Goal: Task Accomplishment & Management: Use online tool/utility

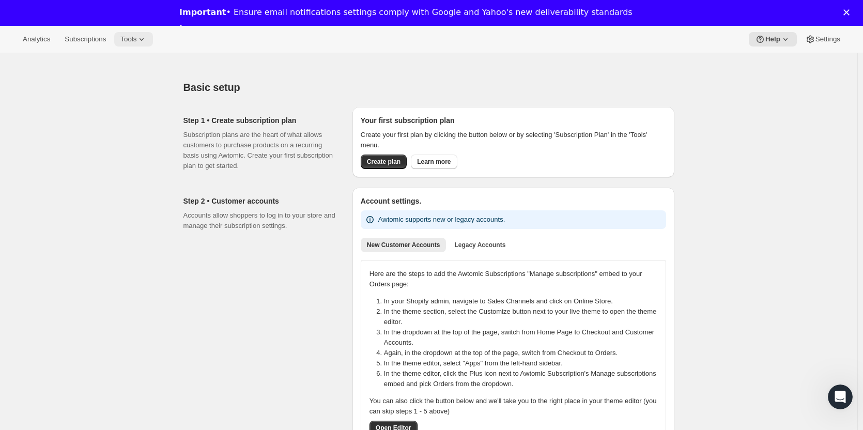
click at [137, 37] on icon at bounding box center [141, 39] width 10 height 10
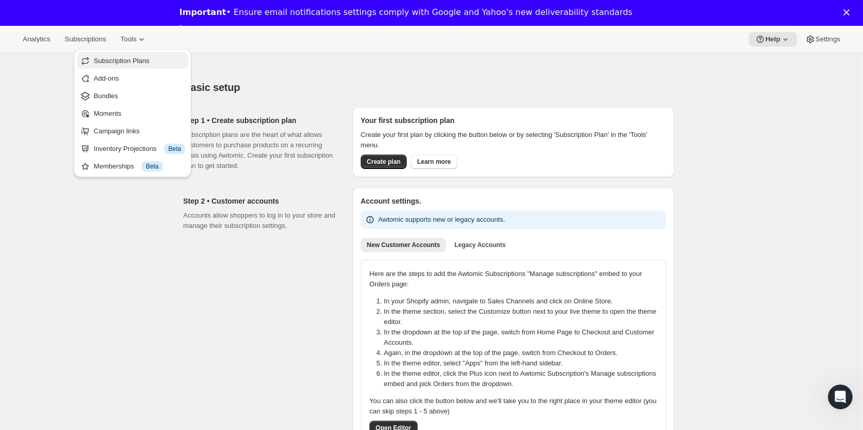
click at [131, 57] on span "Subscription Plans" at bounding box center [122, 61] width 56 height 8
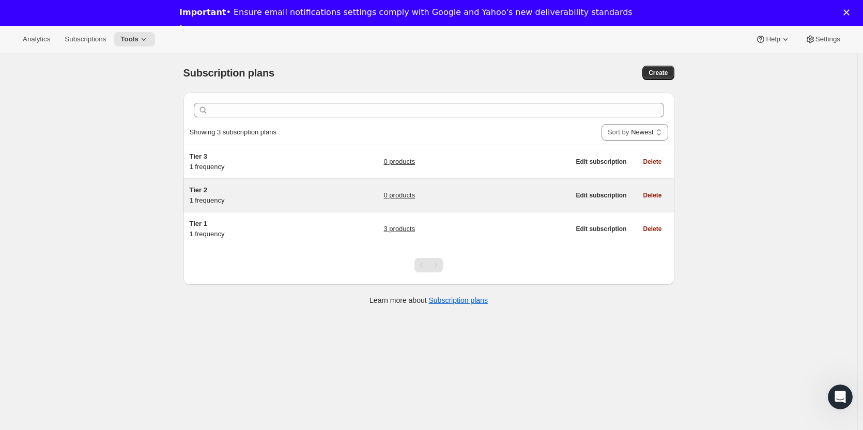
click at [203, 195] on h5 "Tier 2" at bounding box center [254, 190] width 129 height 10
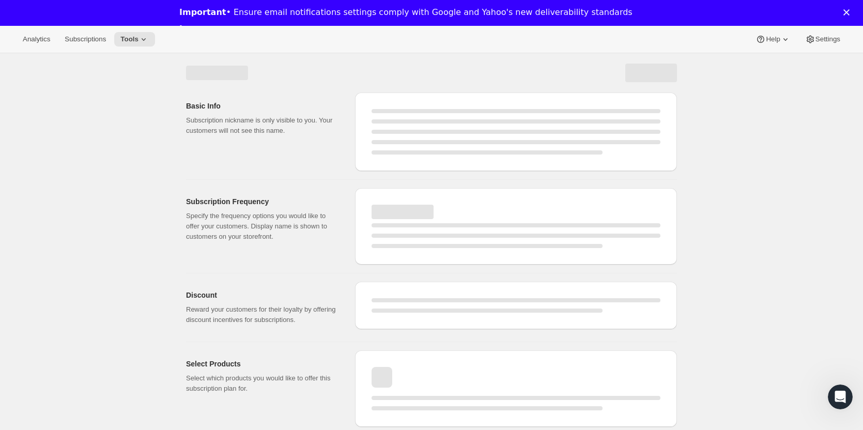
select select "WEEK"
select select "MONTH"
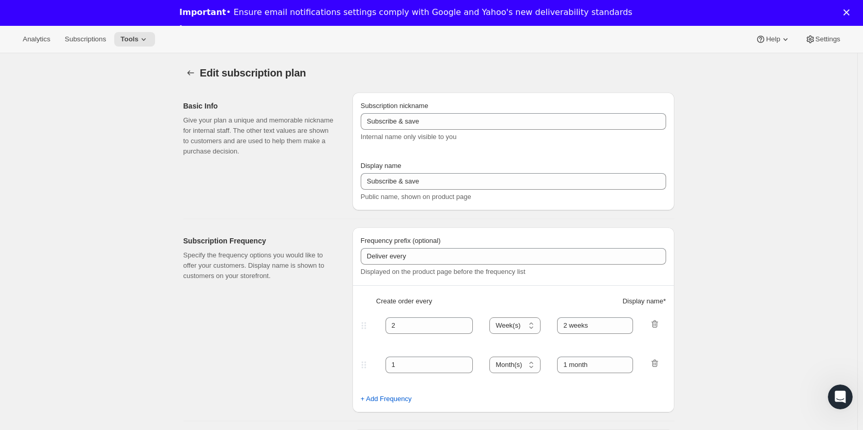
type input "Tier 2"
type input "Tier 2 - Quarterly (4 btls each shipment)"
type input "3"
select select "MONTH"
type input "Quarterly"
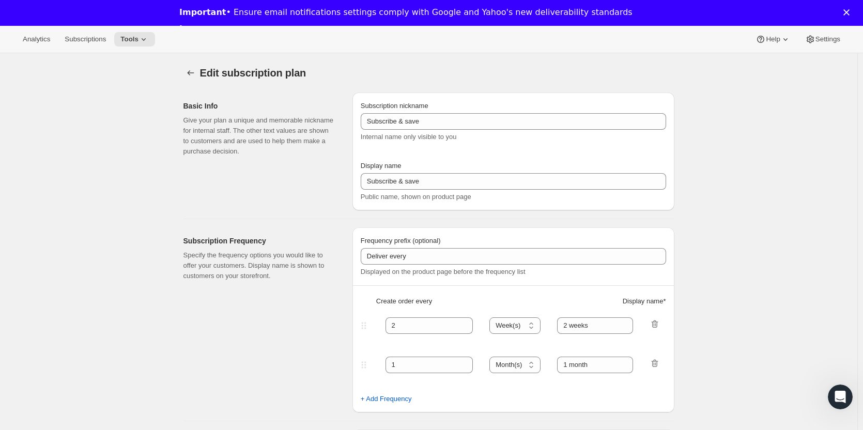
checkbox input "true"
select select "YEARDAY"
select select "15"
select select "4"
select select "15"
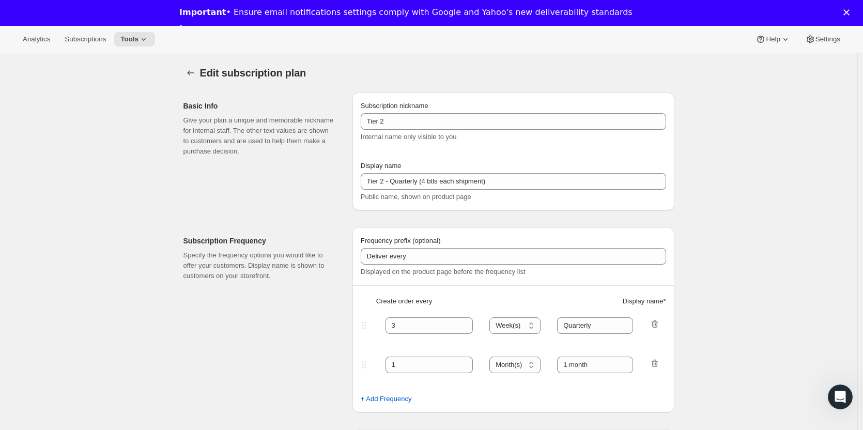
select select "7"
select select "15"
select select "10"
select select "15"
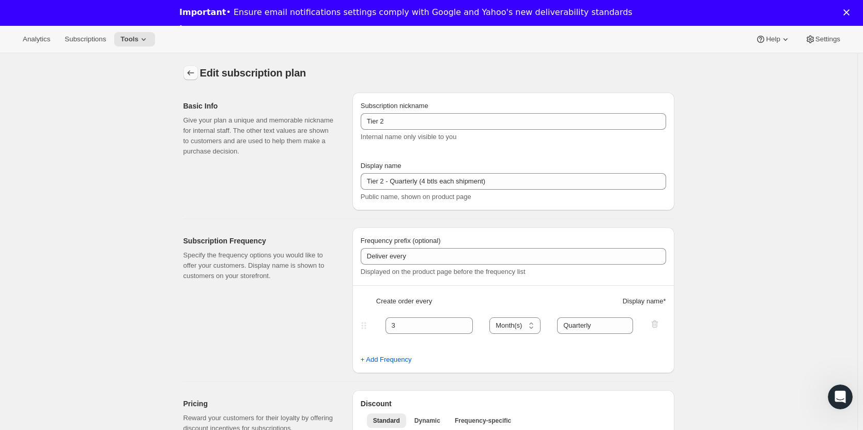
click at [196, 68] on icon "Subscription plans" at bounding box center [191, 73] width 10 height 10
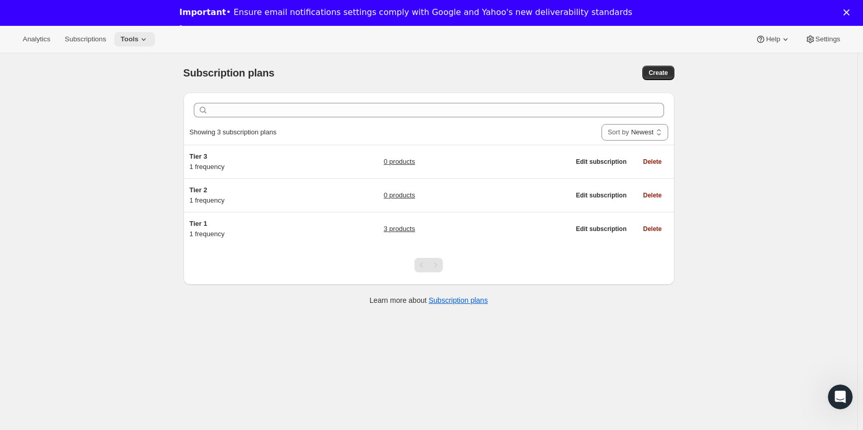
click at [139, 42] on icon at bounding box center [144, 39] width 10 height 10
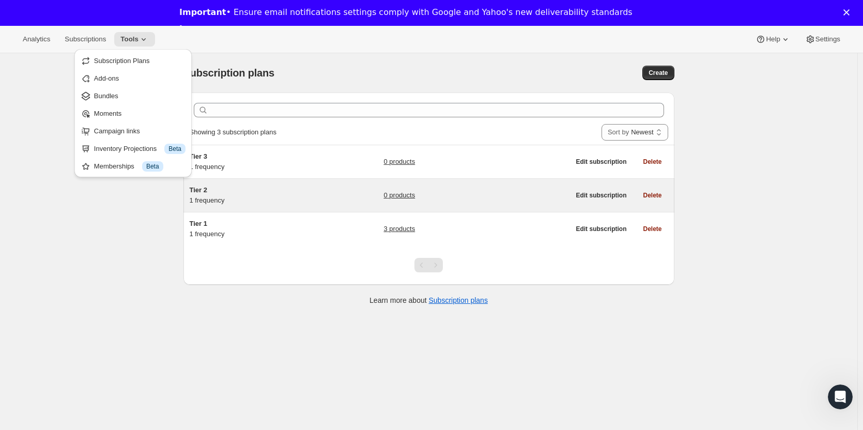
click at [207, 187] on span "Tier 2" at bounding box center [199, 190] width 18 height 8
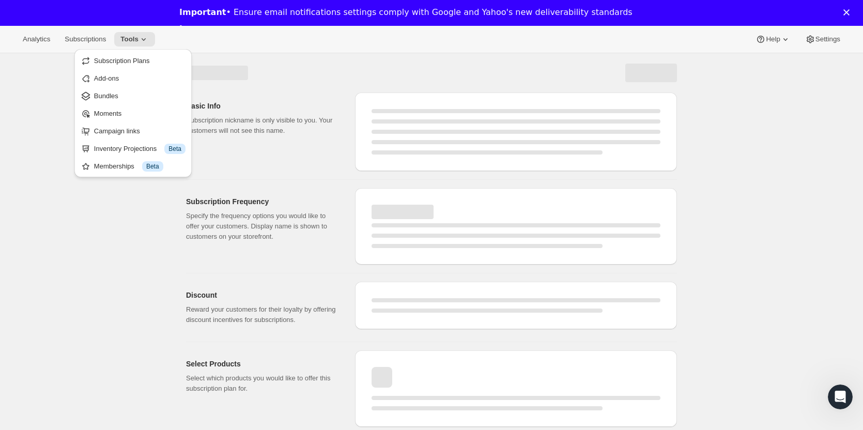
select select "WEEK"
select select "MONTH"
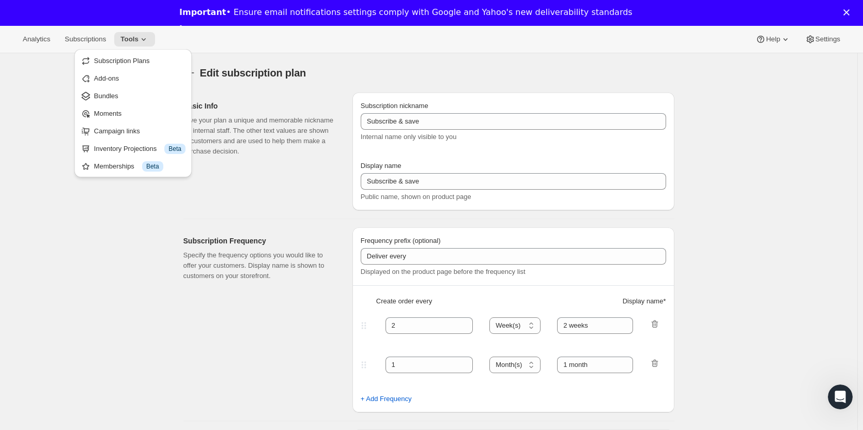
type input "Tier 2"
type input "Tier 2 - Quarterly (4 btls each shipment)"
type input "3"
select select "MONTH"
type input "Quarterly"
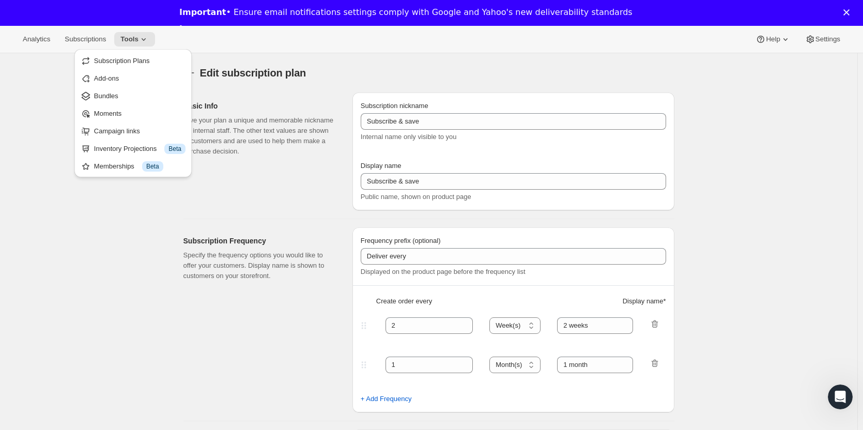
checkbox input "true"
select select "YEARDAY"
select select "15"
select select "4"
select select "15"
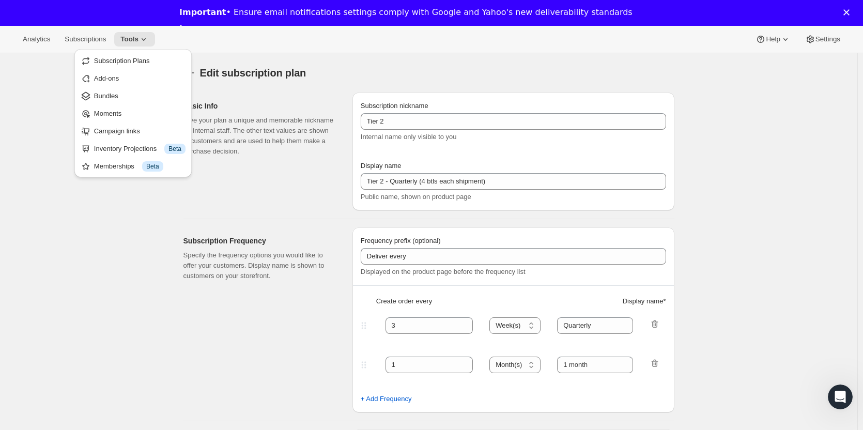
select select "7"
select select "15"
select select "10"
select select "15"
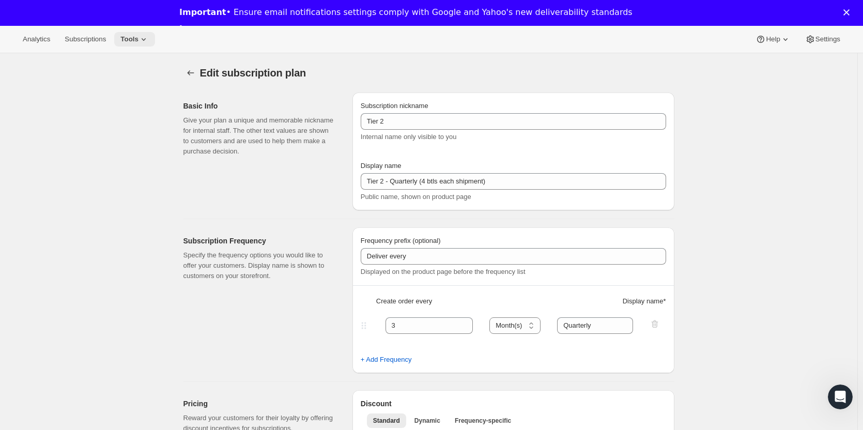
click at [144, 33] on button "Tools" at bounding box center [134, 39] width 41 height 14
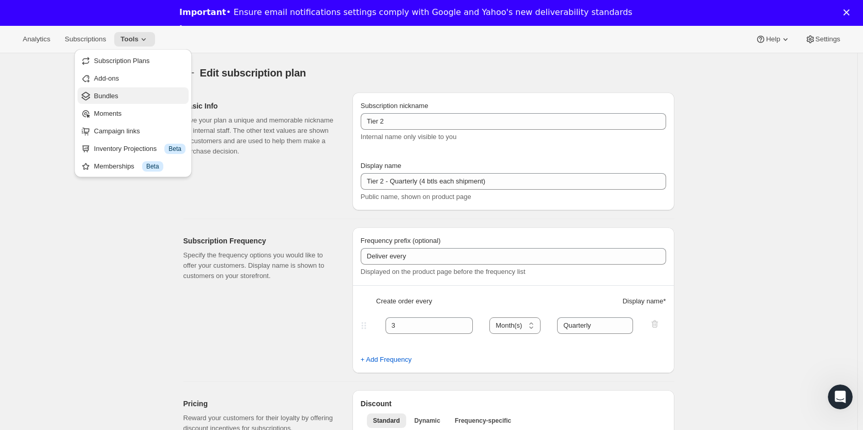
click at [121, 95] on span "Bundles" at bounding box center [139, 96] width 91 height 10
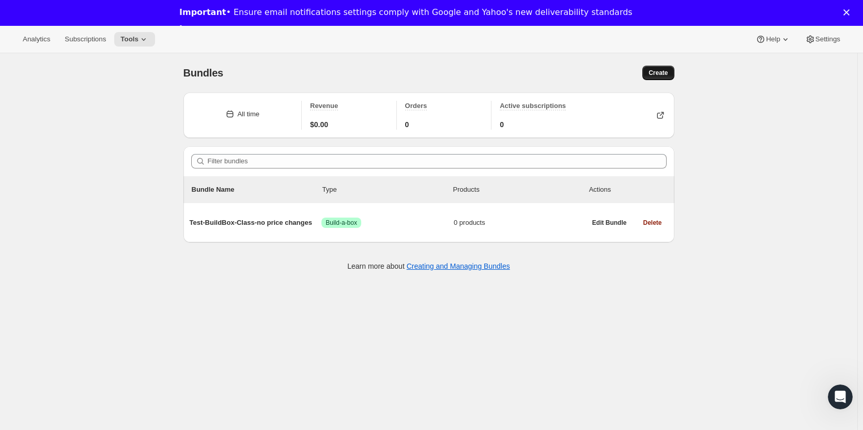
click at [663, 71] on span "Create" at bounding box center [658, 73] width 19 height 8
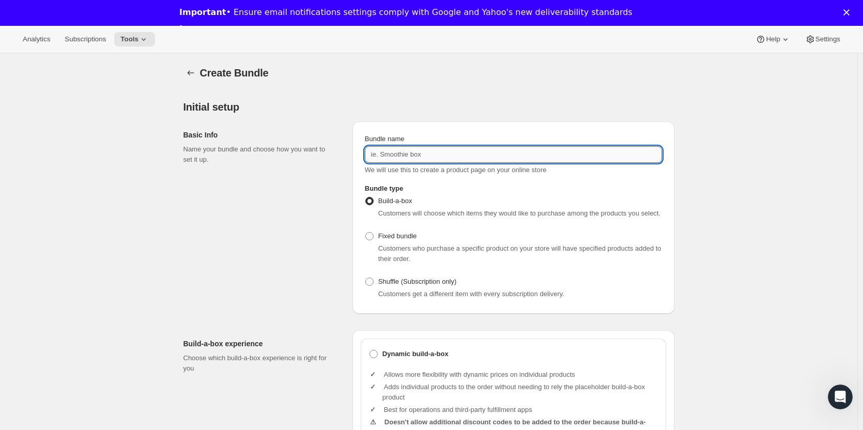
click at [407, 152] on input "Bundle name" at bounding box center [513, 154] width 297 height 17
paste input "Test-BuildBox-Class-no price changes"
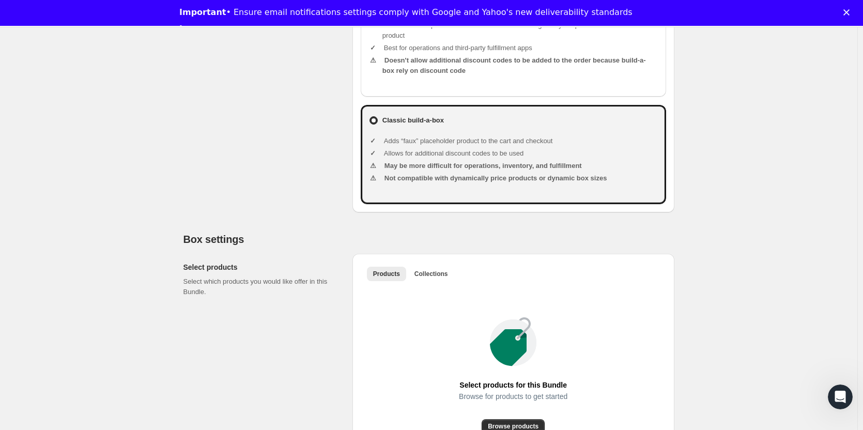
scroll to position [52, 0]
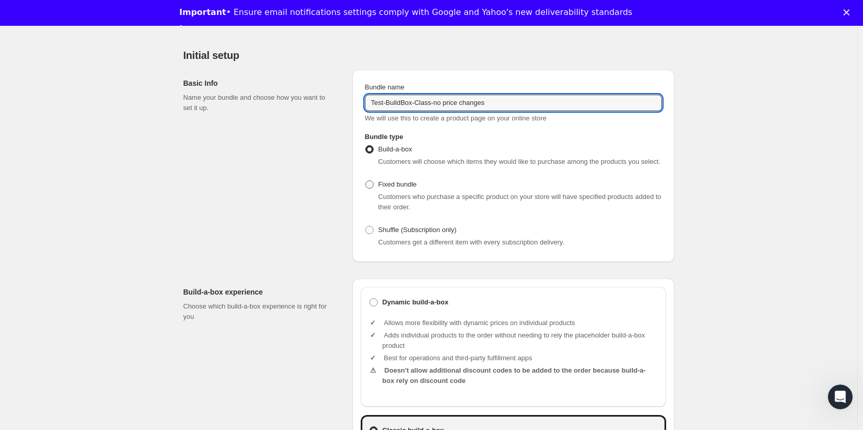
type input "Test-BuildBox-Class-no price changes"
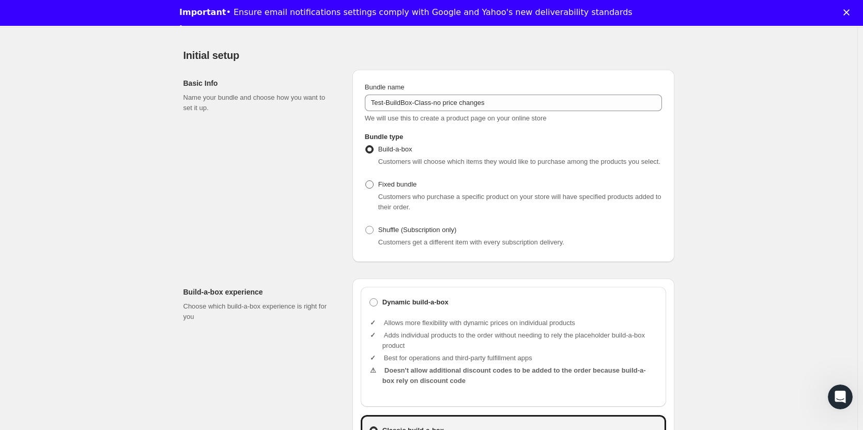
click at [373, 178] on label "Fixed bundle" at bounding box center [391, 184] width 52 height 14
click at [366, 180] on input "Fixed bundle" at bounding box center [365, 180] width 1 height 1
radio input "true"
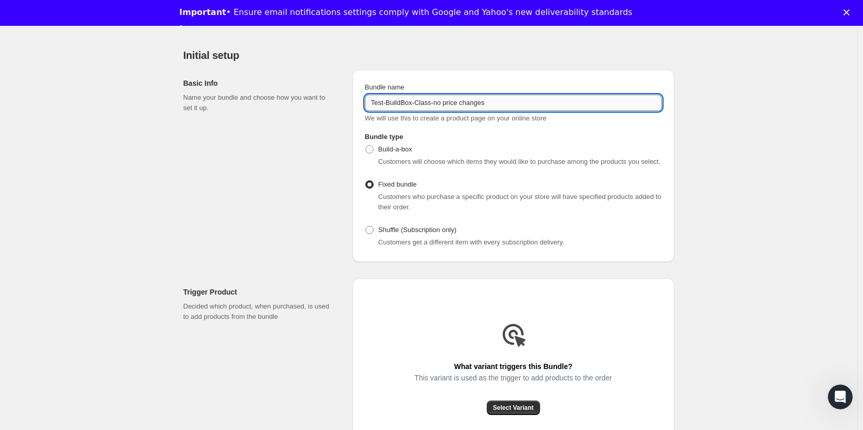
click at [422, 103] on input "Test-BuildBox-Class-no price changes" at bounding box center [513, 103] width 297 height 17
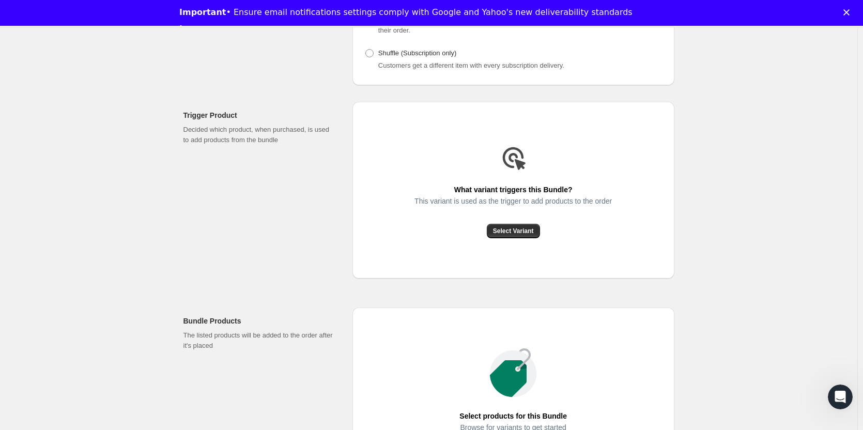
scroll to position [0, 0]
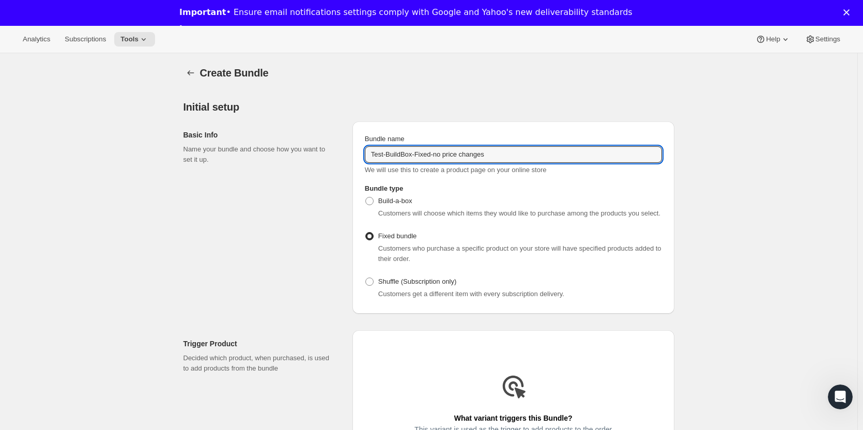
type input "Test-BuildBox-Fixed-no price changes"
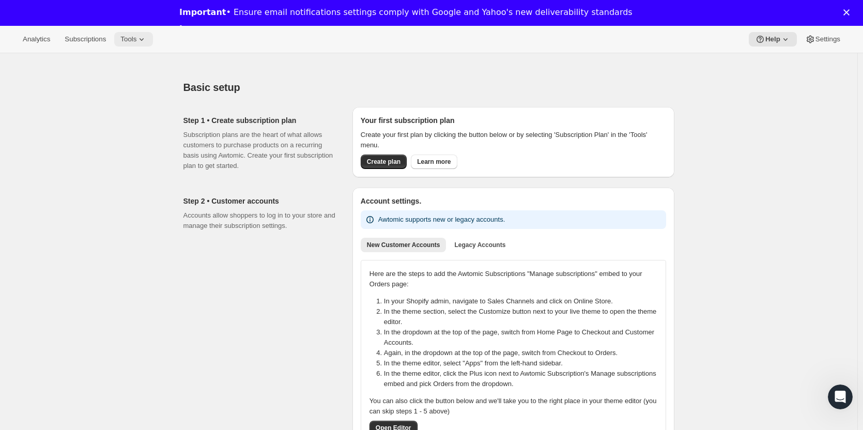
click at [138, 39] on icon at bounding box center [141, 39] width 10 height 10
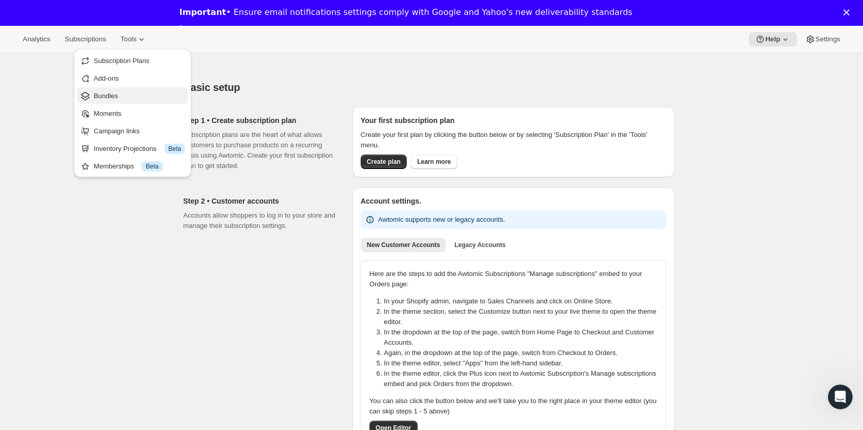
click at [118, 94] on span "Bundles" at bounding box center [139, 96] width 91 height 10
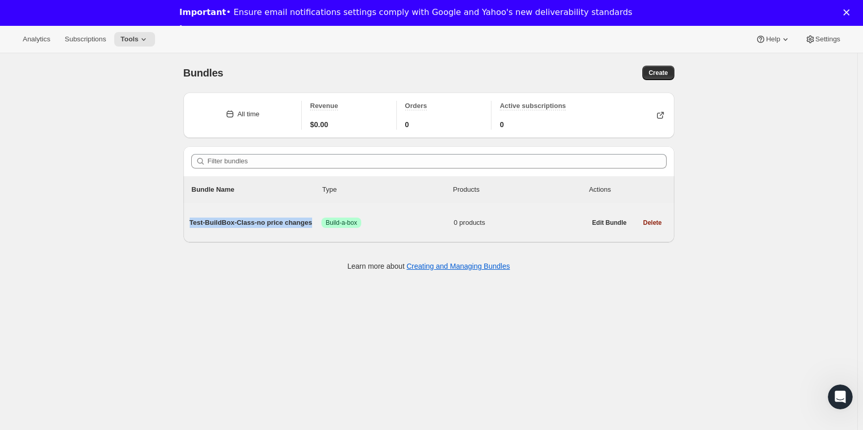
drag, startPoint x: 186, startPoint y: 223, endPoint x: 309, endPoint y: 225, distance: 123.0
click at [309, 225] on div "Test-BuildBox-Class-no price changes Success Build-a-box 0 products Edit Bundle…" at bounding box center [428, 222] width 491 height 39
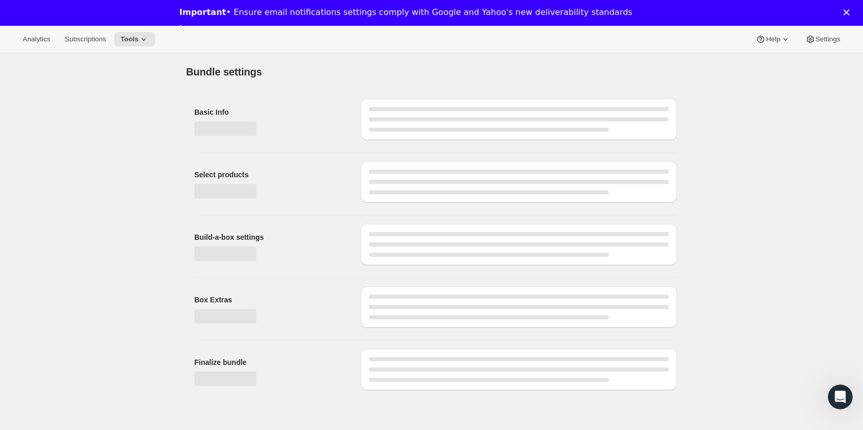
type input "Test-BuildBox-Class-no price changes"
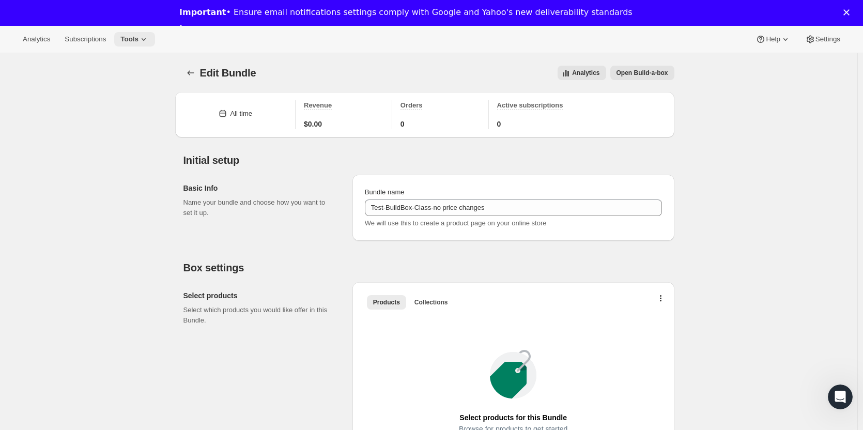
click at [135, 41] on span "Tools" at bounding box center [129, 39] width 18 height 8
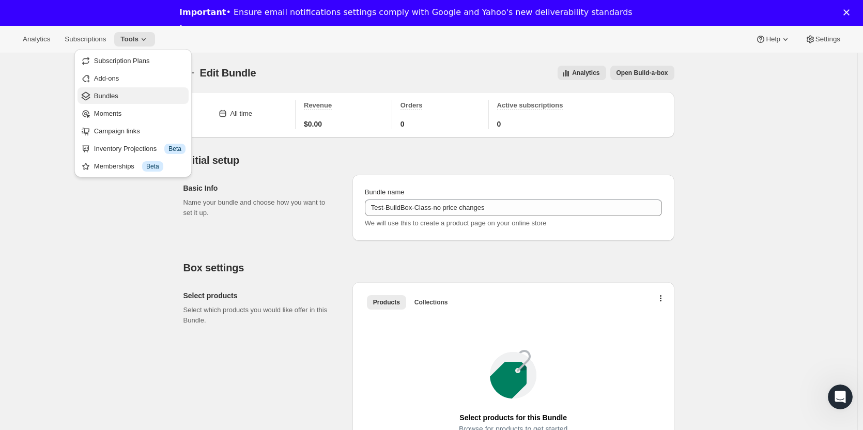
click at [117, 96] on span "Bundles" at bounding box center [106, 96] width 24 height 8
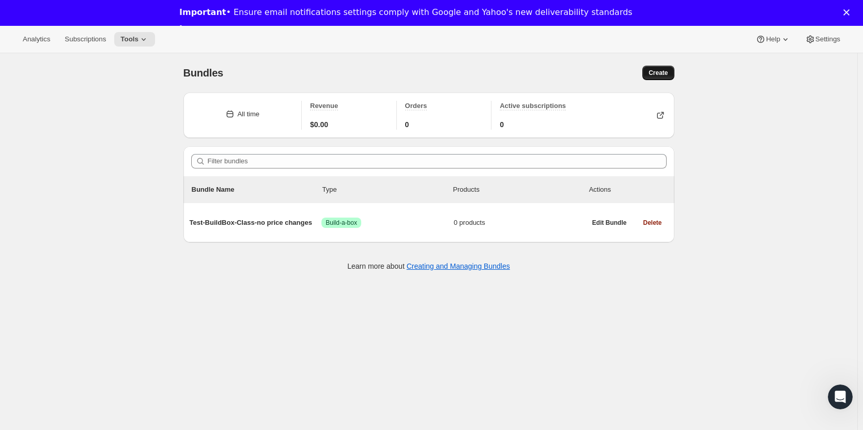
click at [657, 73] on span "Create" at bounding box center [658, 73] width 19 height 8
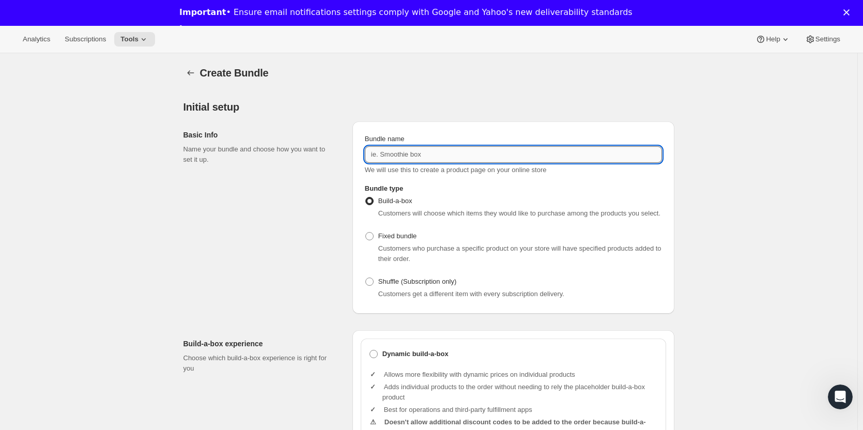
drag, startPoint x: 429, startPoint y: 157, endPoint x: 456, endPoint y: 155, distance: 26.9
click at [429, 157] on input "Bundle name" at bounding box center [513, 154] width 297 height 17
paste input "Maenad-Library2"
type input "Maenad-Library2"
click at [190, 72] on icon "Bundles" at bounding box center [191, 73] width 10 height 10
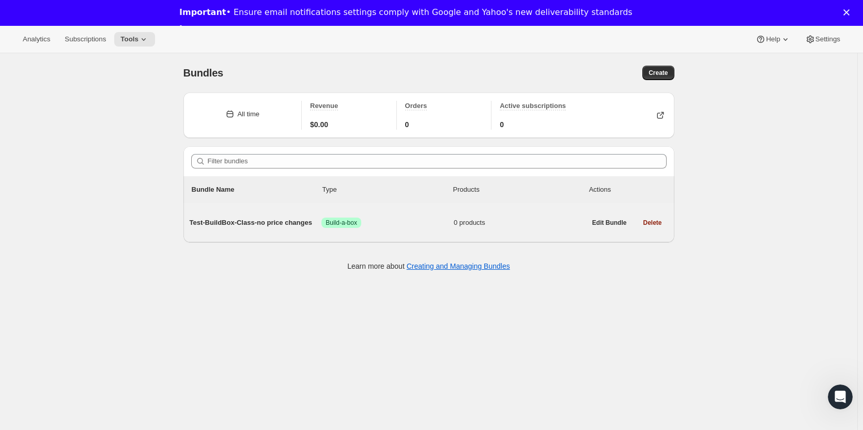
click at [223, 220] on span "Test-BuildBox-Class-no price changes" at bounding box center [256, 223] width 132 height 10
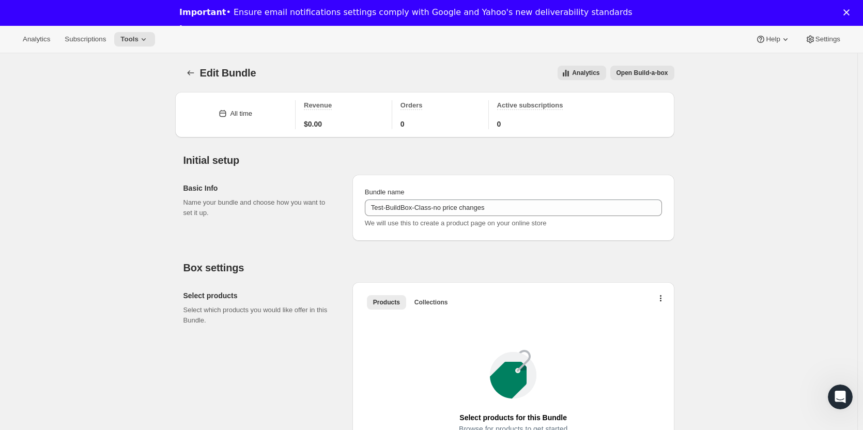
type input "Test-BuildBox-Class-no price changes"
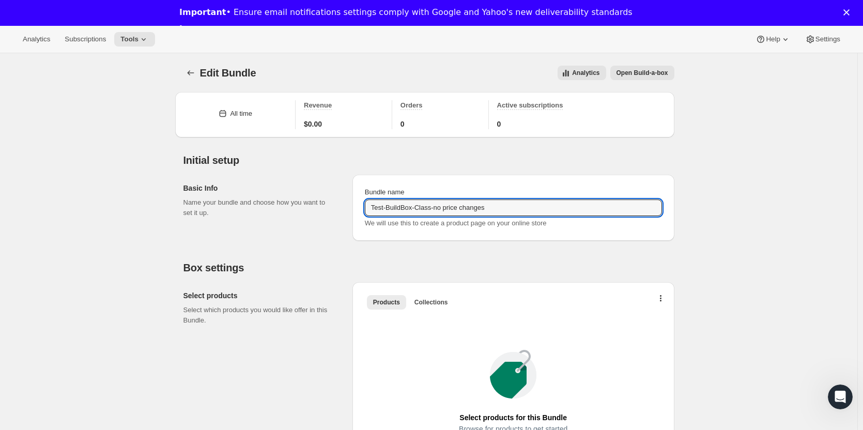
drag, startPoint x: 495, startPoint y: 206, endPoint x: 280, endPoint y: 203, distance: 215.0
click at [280, 203] on div "Basic Info Name your bundle and choose how you want to set it up. Bundle name T…" at bounding box center [428, 203] width 491 height 74
click at [139, 34] on icon at bounding box center [144, 39] width 10 height 10
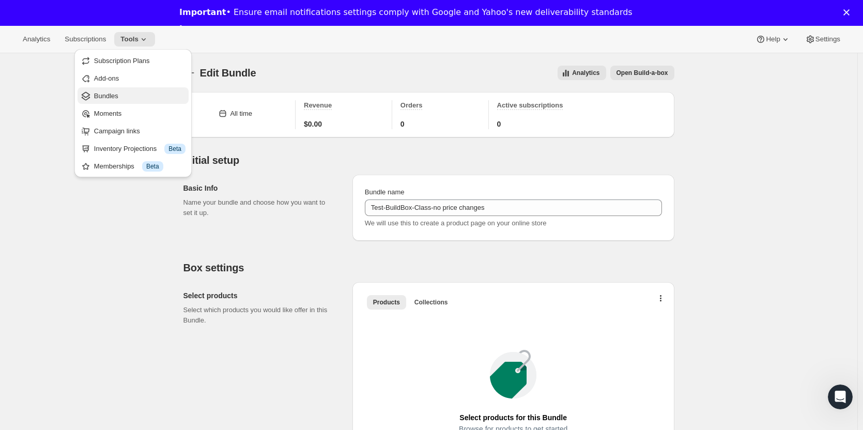
click at [116, 95] on span "Bundles" at bounding box center [106, 96] width 24 height 8
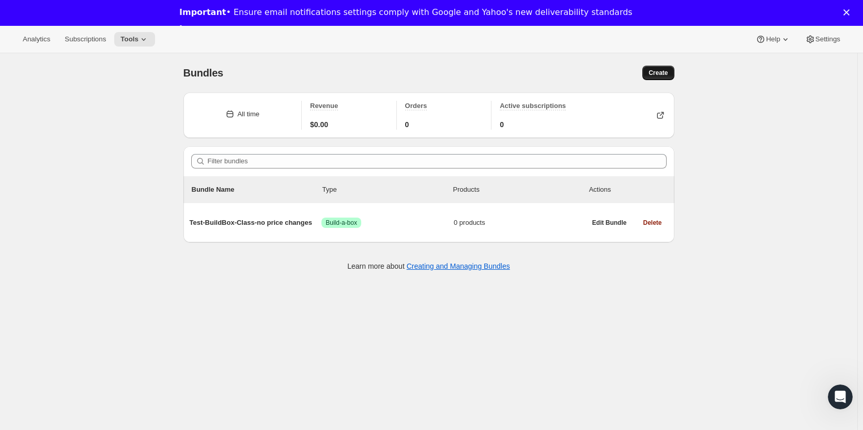
click at [653, 72] on span "Create" at bounding box center [658, 73] width 19 height 8
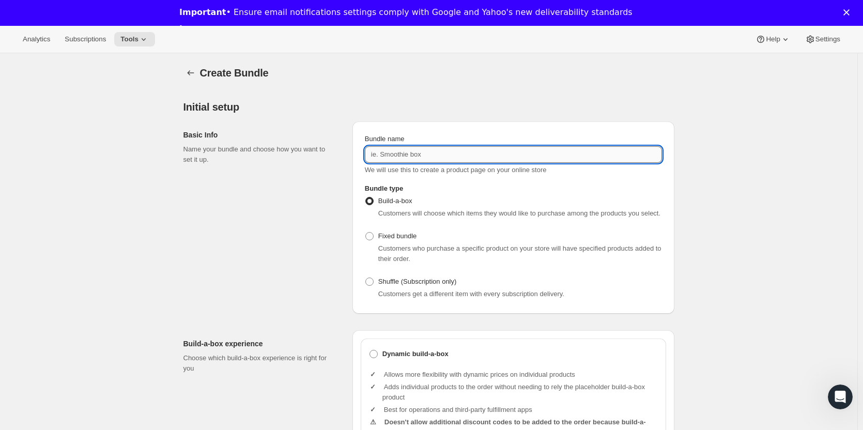
drag, startPoint x: 431, startPoint y: 158, endPoint x: 438, endPoint y: 155, distance: 7.4
click at [431, 158] on input "Bundle name" at bounding box center [513, 154] width 297 height 17
paste input "Test-BuildBox-Class-no price changes"
type input "Test-BuildBox-Fixed-no price changes"
click at [370, 235] on span at bounding box center [369, 236] width 8 height 8
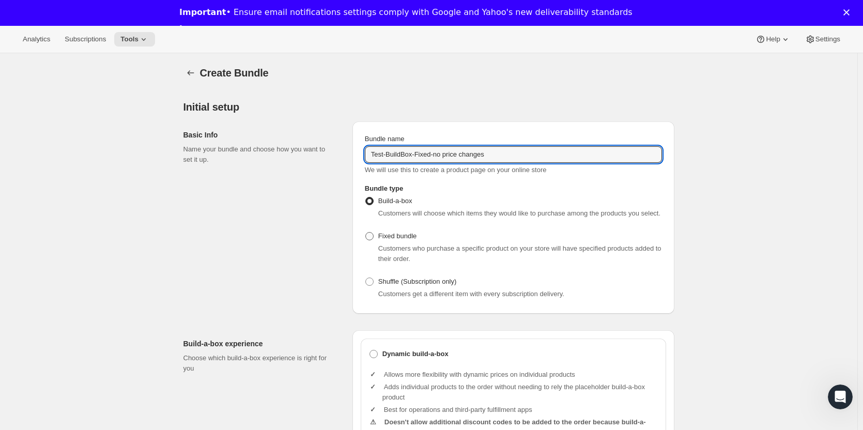
click at [366, 233] on input "Fixed bundle" at bounding box center [365, 232] width 1 height 1
radio input "true"
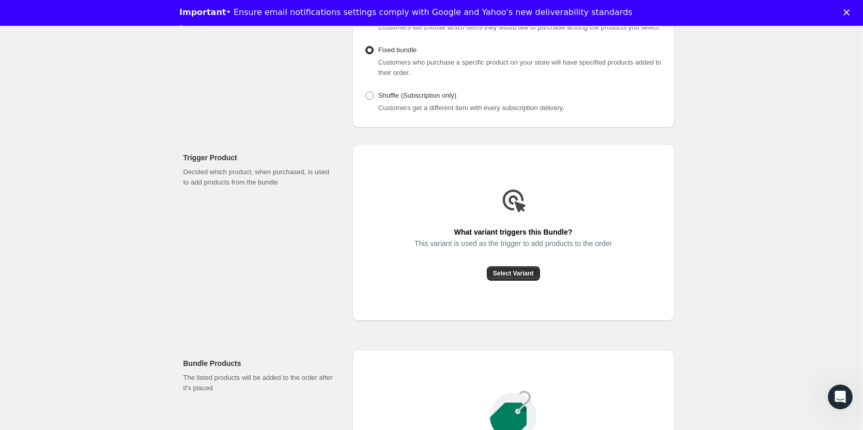
scroll to position [207, 0]
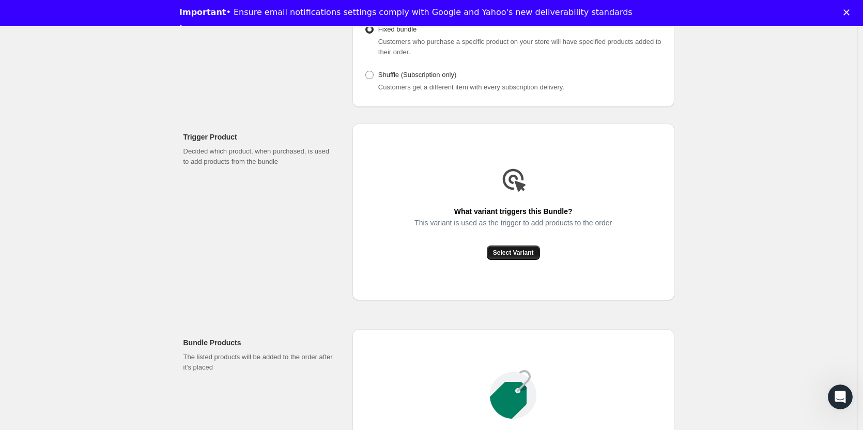
click at [514, 251] on span "Select Variant" at bounding box center [513, 253] width 41 height 8
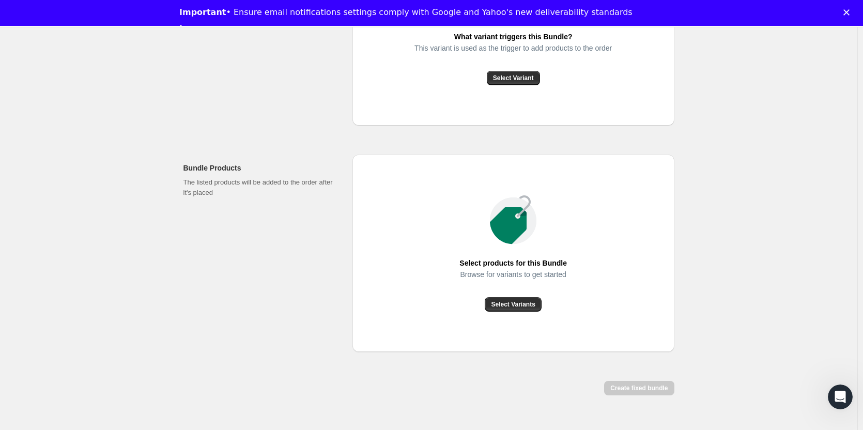
scroll to position [403, 0]
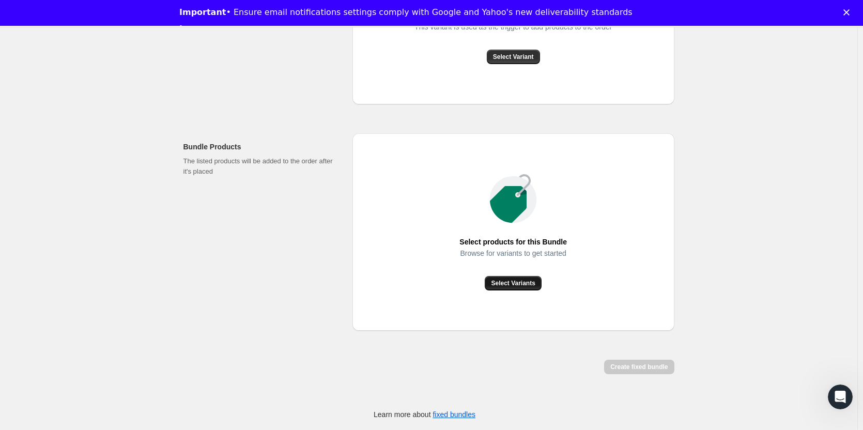
click at [508, 282] on span "Select Variants" at bounding box center [513, 283] width 44 height 8
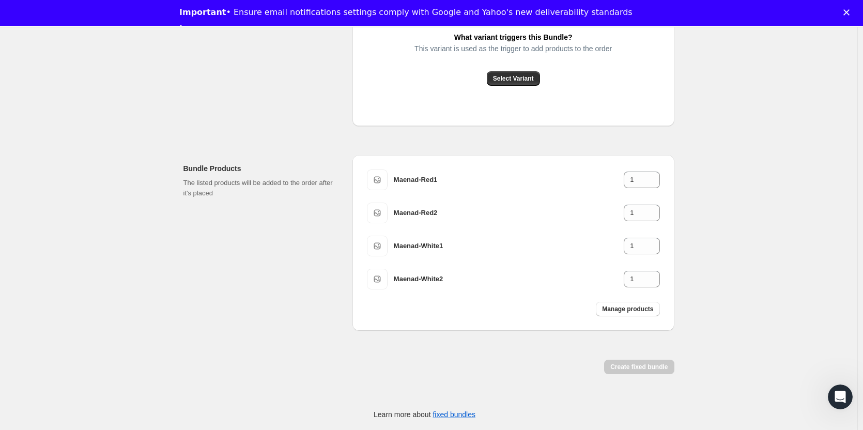
scroll to position [226, 0]
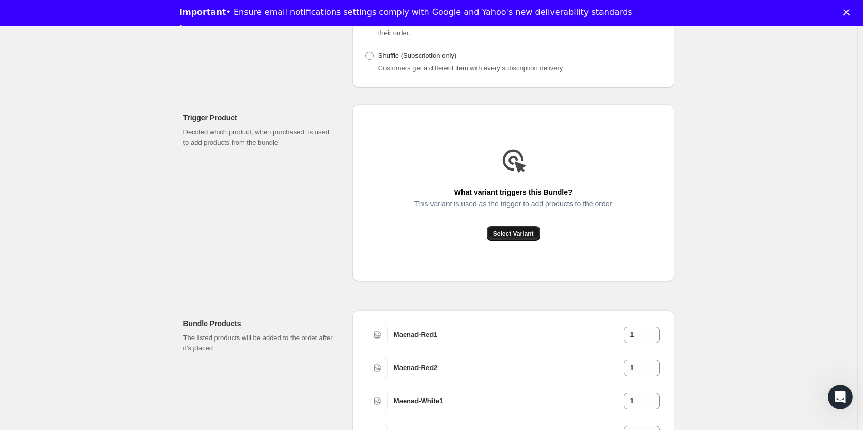
click at [512, 236] on span "Select Variant" at bounding box center [513, 234] width 41 height 8
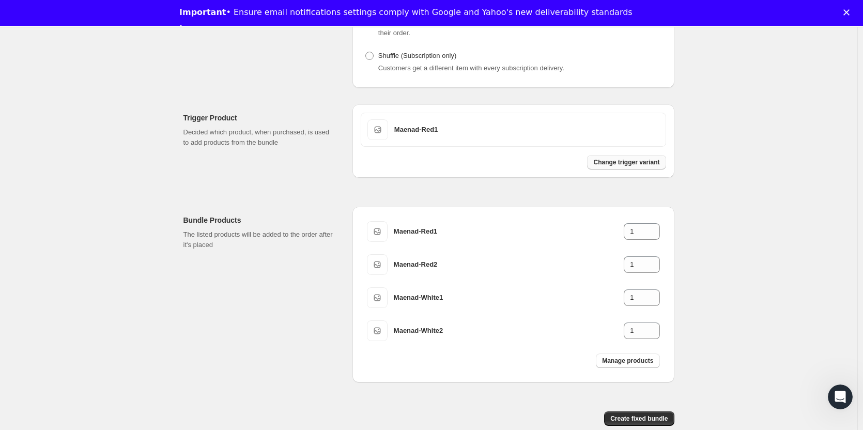
click at [611, 162] on span "Change trigger variant" at bounding box center [626, 162] width 66 height 8
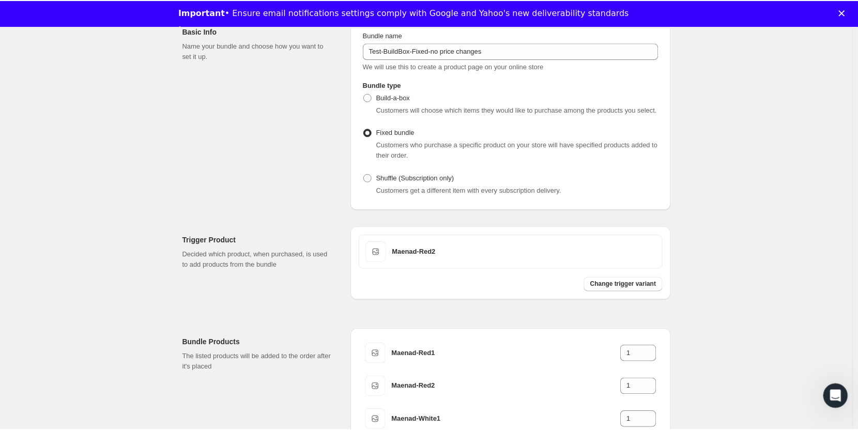
scroll to position [0, 0]
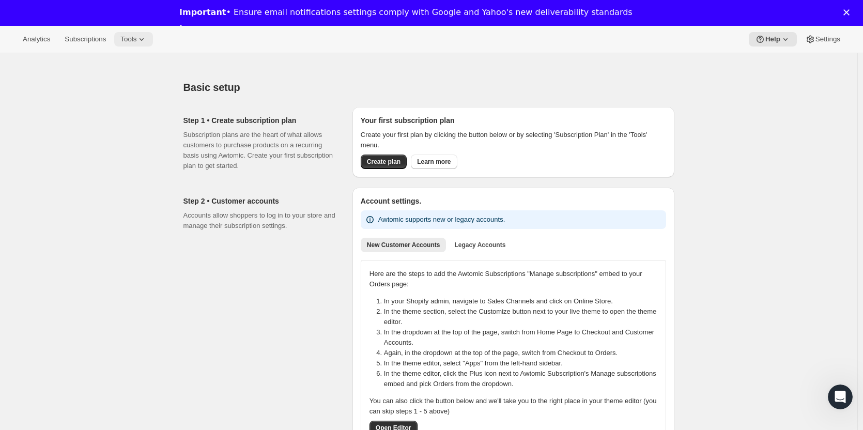
click at [126, 34] on button "Tools" at bounding box center [133, 39] width 39 height 14
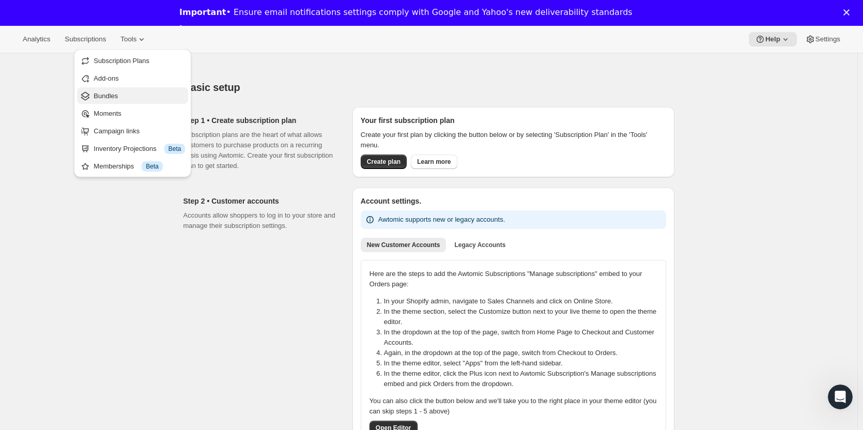
click at [134, 97] on span "Bundles" at bounding box center [139, 96] width 91 height 10
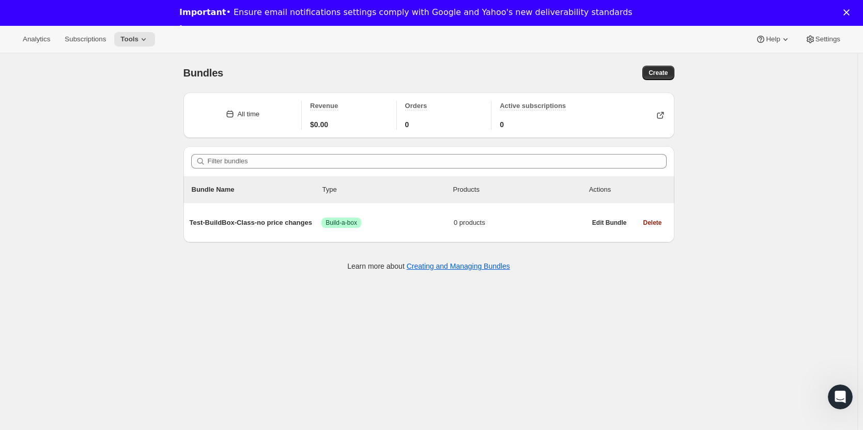
click at [185, 221] on div "All time Revenue $0.00 Orders 0 Active subscriptions 0 Filter bundles Bundle Na…" at bounding box center [424, 182] width 499 height 197
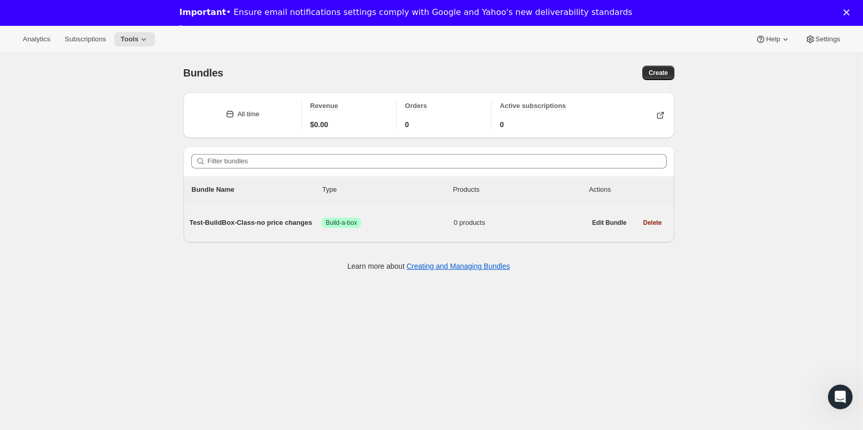
click at [209, 220] on span "Test-BuildBox-Class-no price changes" at bounding box center [256, 223] width 132 height 10
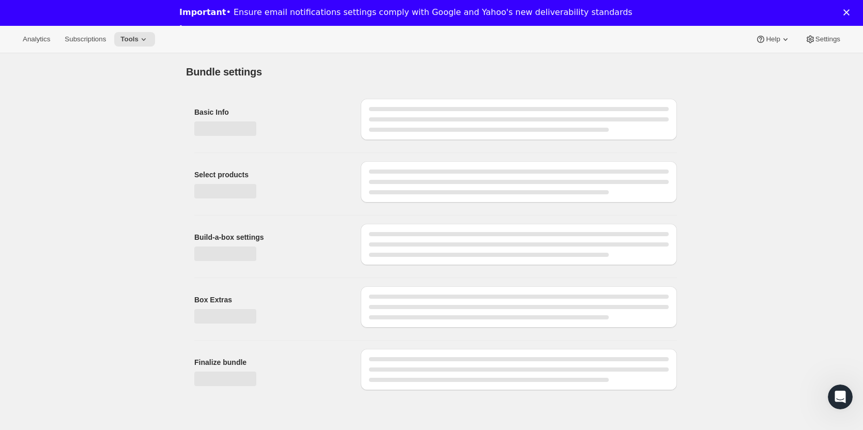
type input "Test-BuildBox-Class-no price changes"
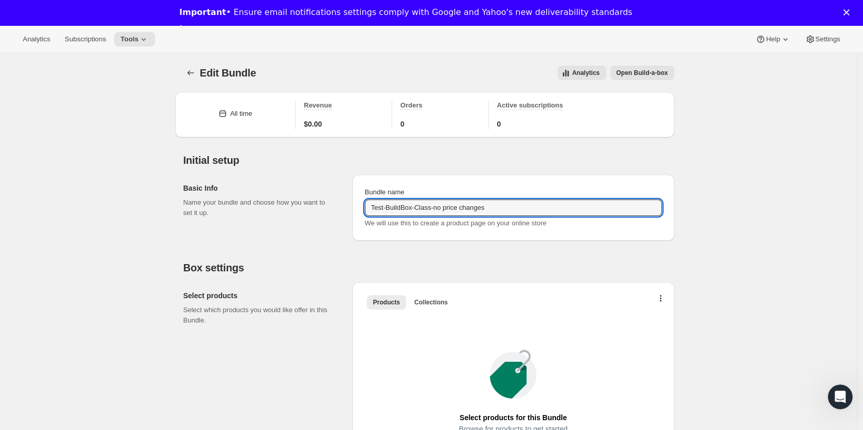
drag, startPoint x: 508, startPoint y: 208, endPoint x: 280, endPoint y: 210, distance: 228.5
click at [280, 210] on div "Basic Info Name your bundle and choose how you want to set it up. Bundle name T…" at bounding box center [428, 203] width 491 height 74
click at [463, 65] on div "Edit Bundle. This page is ready Edit Bundle Analytics Open Build-a-box More act…" at bounding box center [428, 72] width 491 height 39
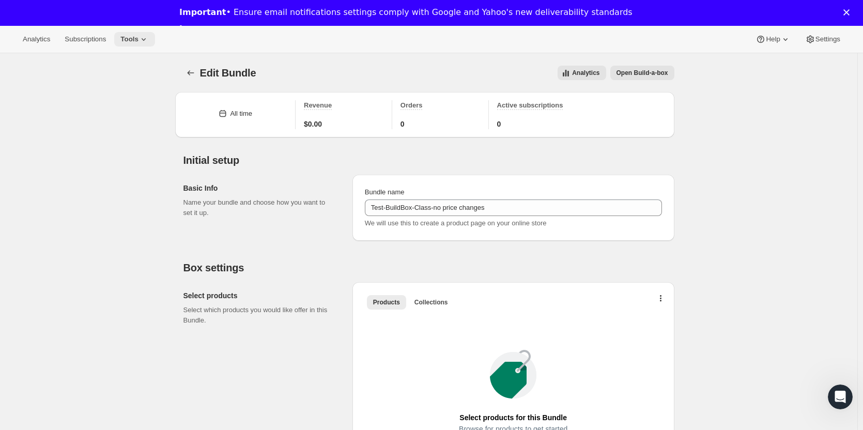
click at [143, 41] on icon at bounding box center [144, 39] width 10 height 10
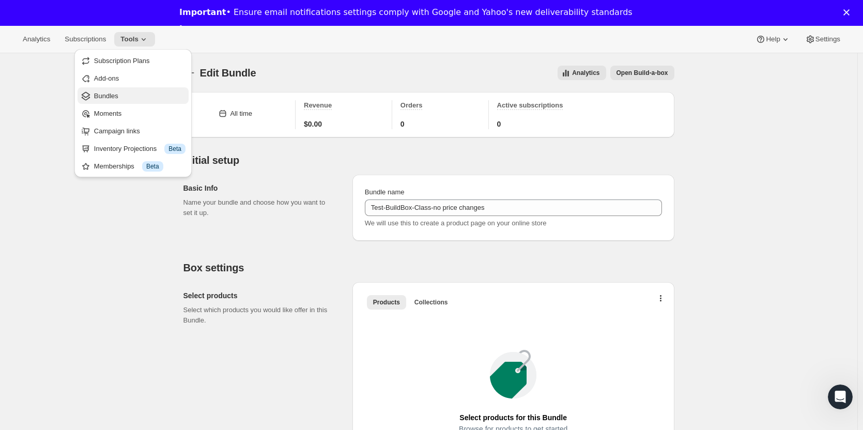
click at [134, 93] on span "Bundles" at bounding box center [139, 96] width 91 height 10
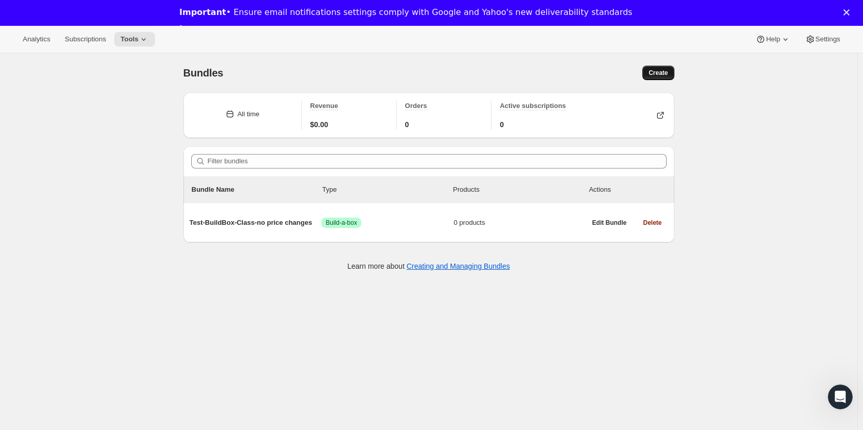
click at [652, 70] on span "Create" at bounding box center [658, 73] width 19 height 8
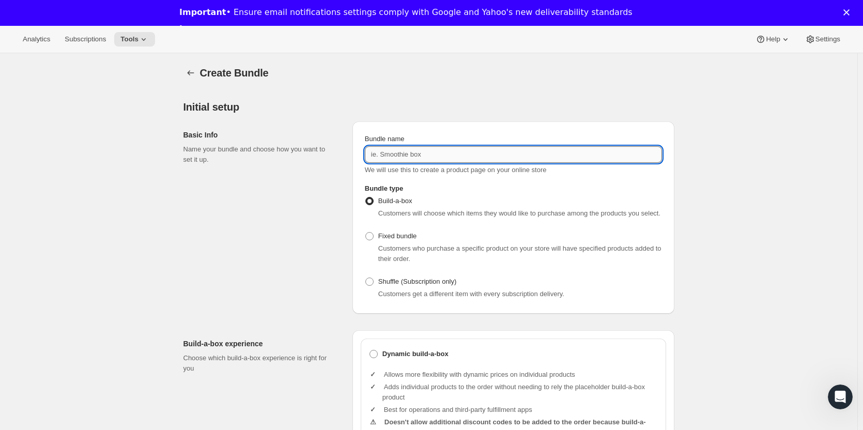
click at [432, 155] on input "Bundle name" at bounding box center [513, 154] width 297 height 17
paste input "Test-BuildBox-Class-no price changes"
type input "Test-BuildBox-Fixed-no price changes"
click at [401, 234] on span "Fixed bundle" at bounding box center [397, 236] width 38 height 8
click at [366, 233] on input "Fixed bundle" at bounding box center [365, 232] width 1 height 1
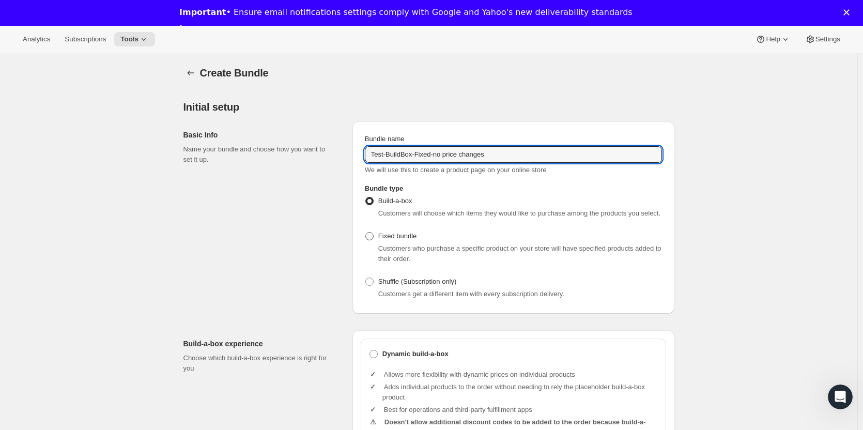
radio input "true"
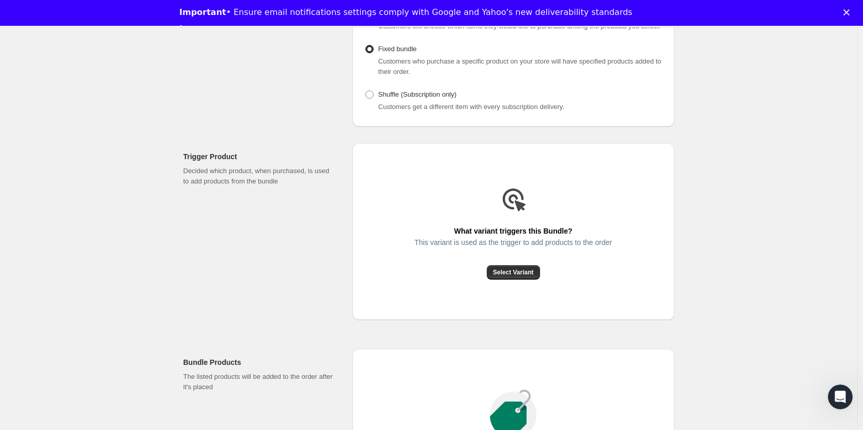
scroll to position [207, 0]
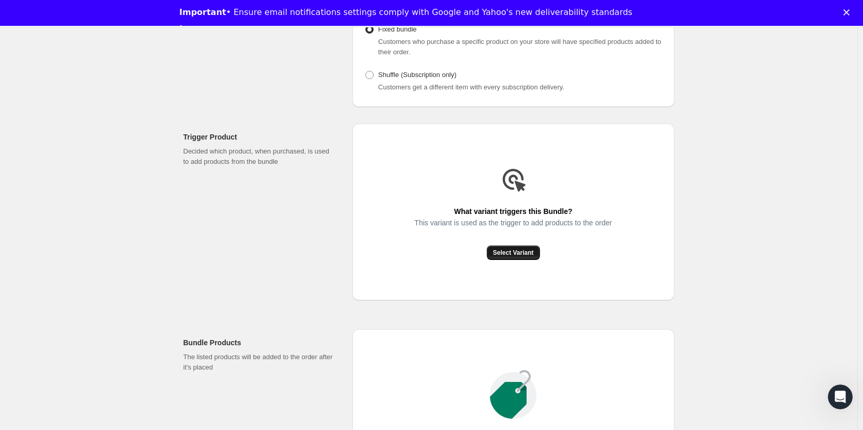
click at [512, 252] on span "Select Variant" at bounding box center [513, 253] width 41 height 8
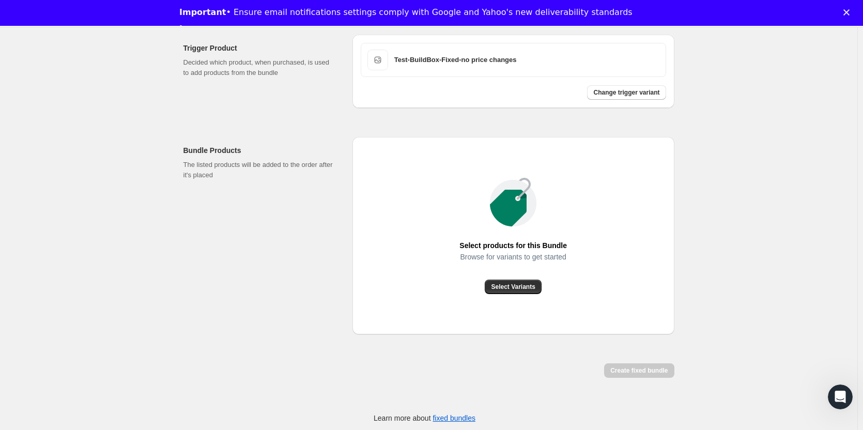
scroll to position [299, 0]
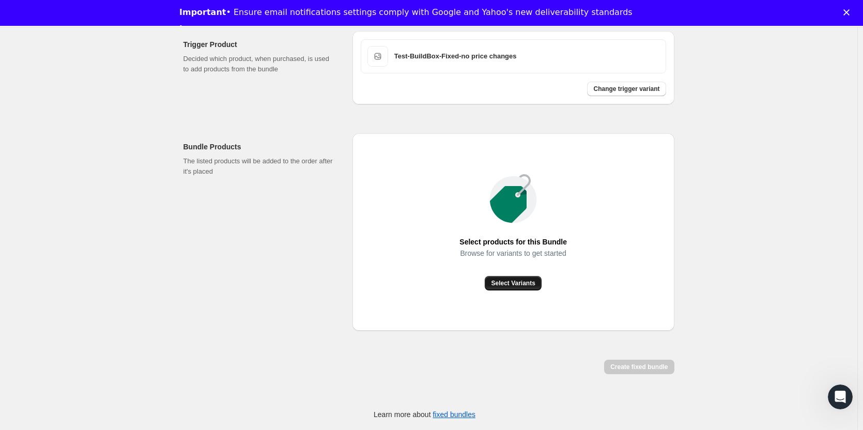
click at [523, 286] on span "Select Variants" at bounding box center [513, 283] width 44 height 8
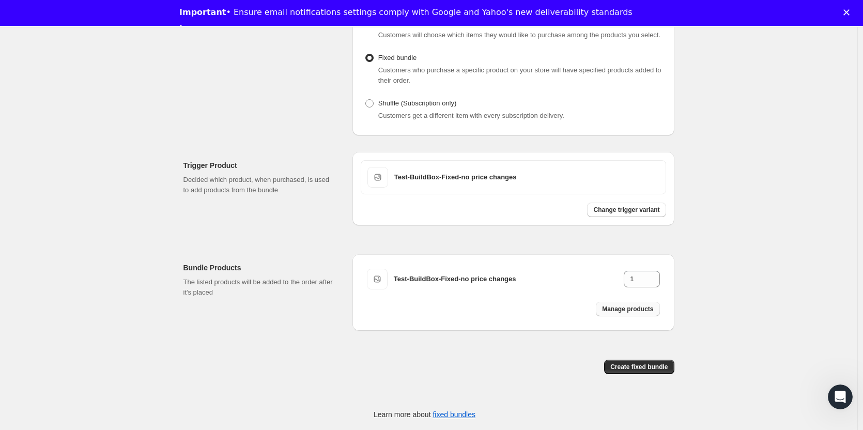
click at [632, 309] on span "Manage products" at bounding box center [627, 309] width 51 height 8
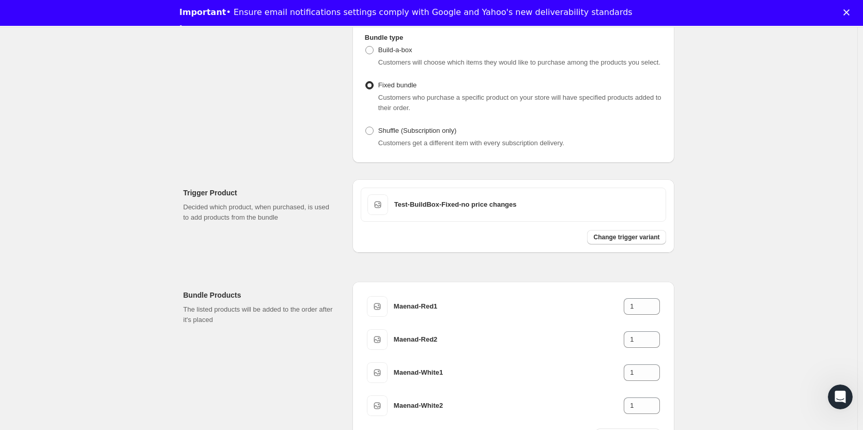
scroll to position [0, 0]
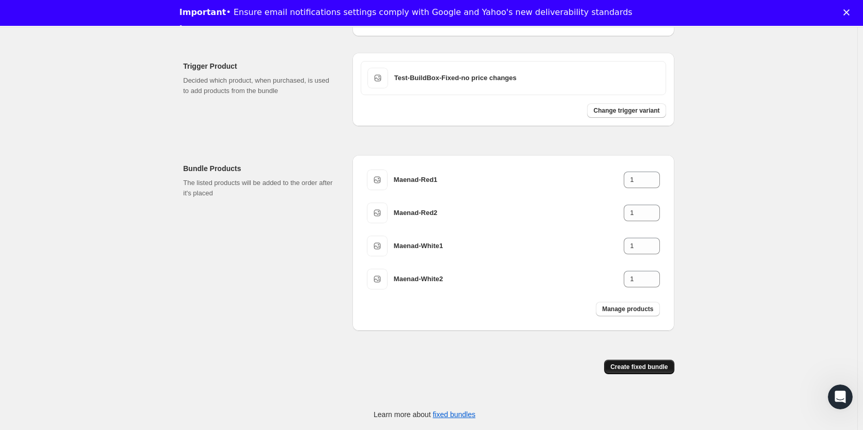
click at [642, 366] on span "Create fixed bundle" at bounding box center [638, 367] width 57 height 8
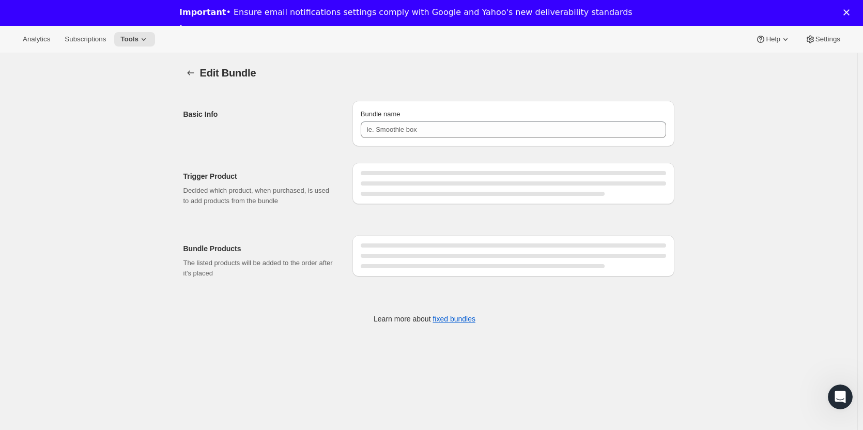
type input "Test-BuildBox-Fixed-no price changes"
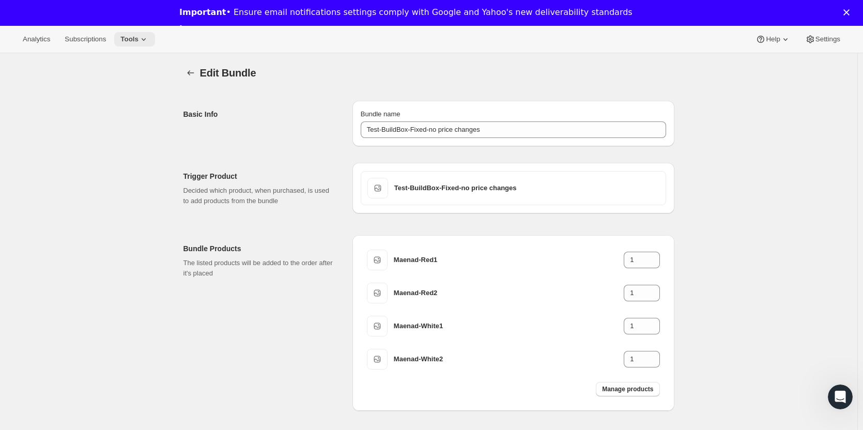
click at [131, 42] on span "Tools" at bounding box center [129, 39] width 18 height 8
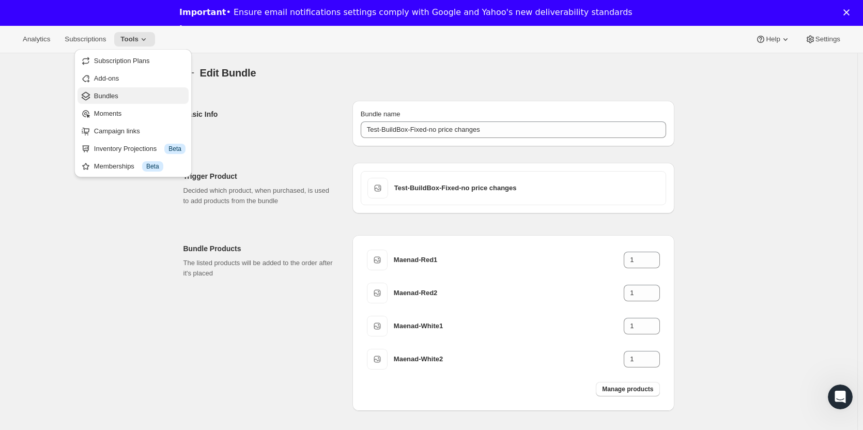
click at [113, 95] on span "Bundles" at bounding box center [106, 96] width 24 height 8
